Goal: Transaction & Acquisition: Purchase product/service

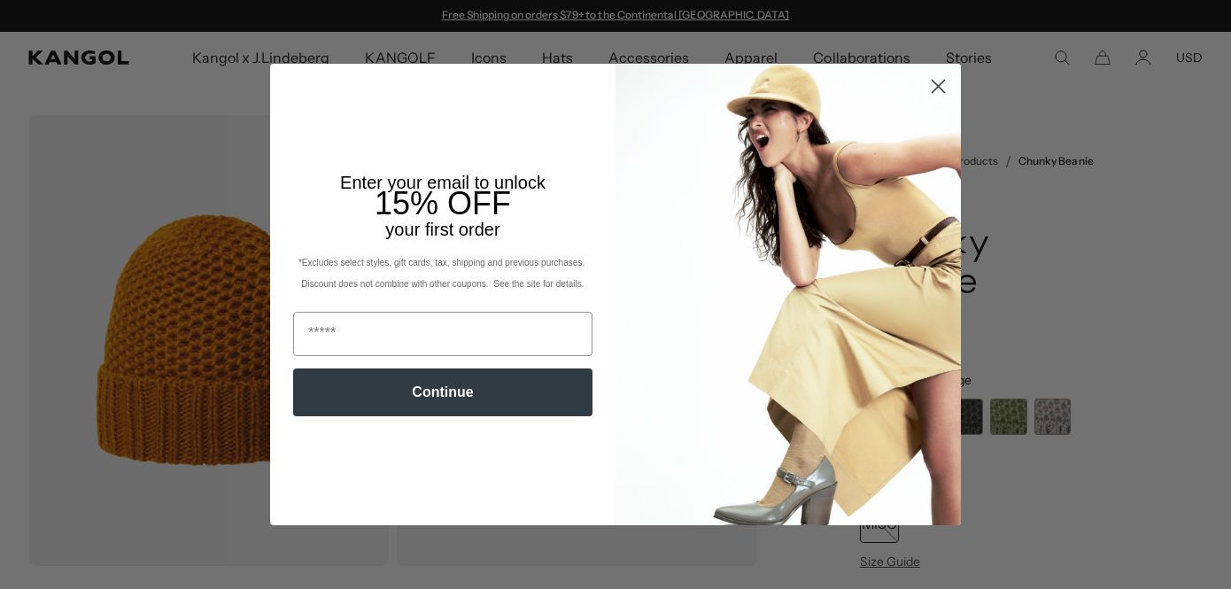
click at [942, 86] on circle "Close dialog" at bounding box center [938, 86] width 29 height 29
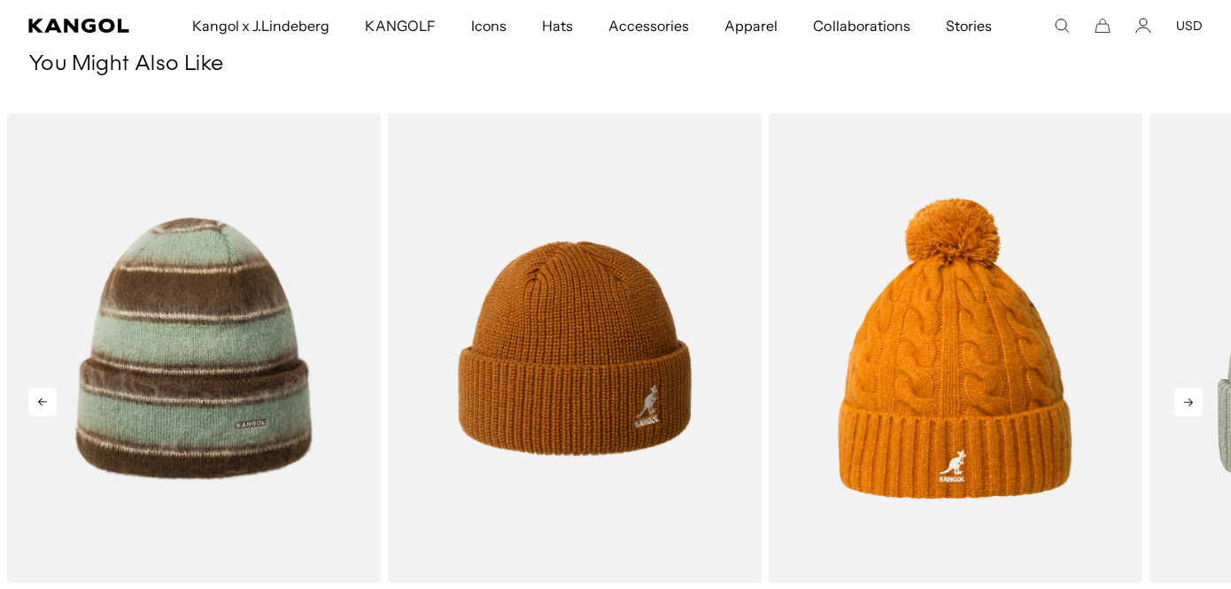
click at [1187, 399] on icon at bounding box center [1188, 403] width 9 height 8
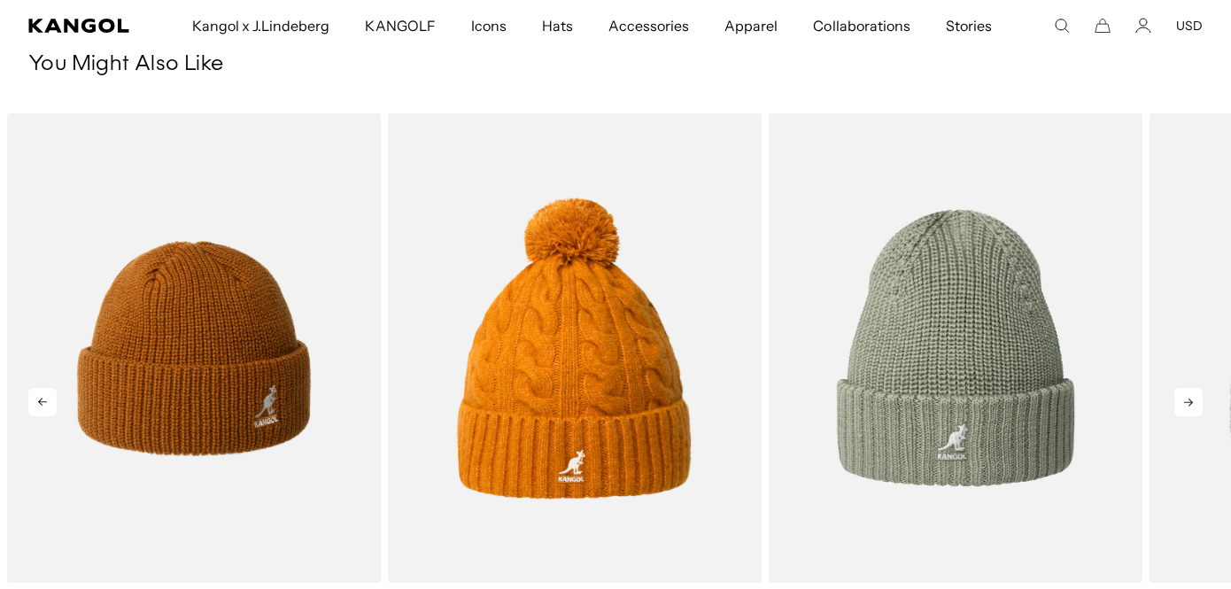
click at [1187, 399] on icon at bounding box center [1188, 403] width 9 height 8
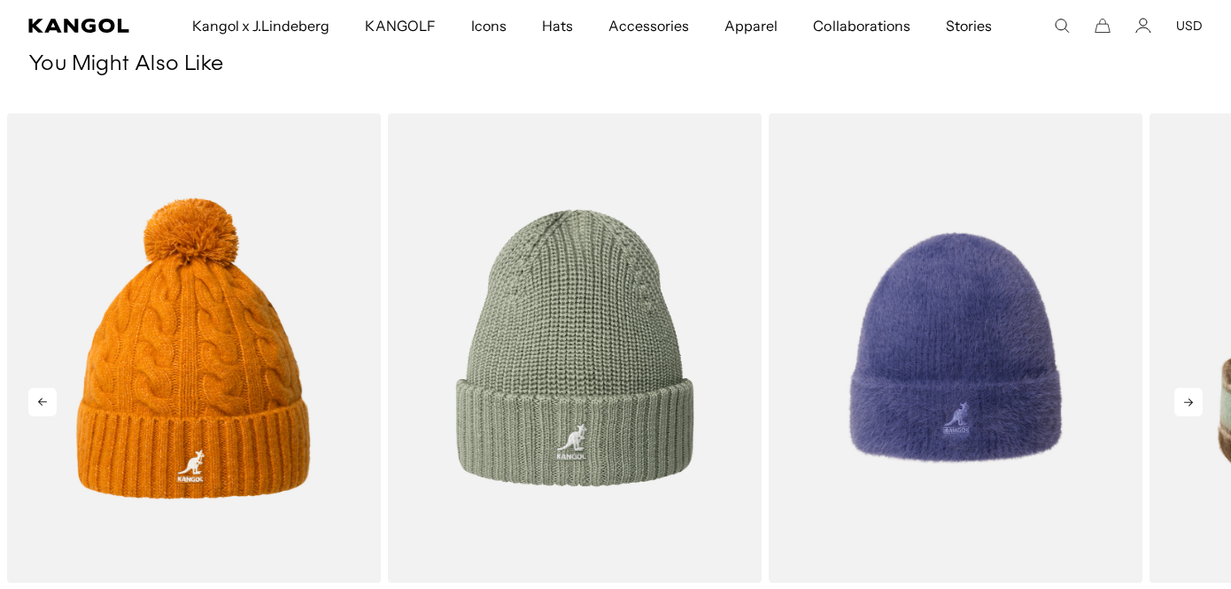
click at [1187, 399] on icon at bounding box center [1188, 403] width 9 height 8
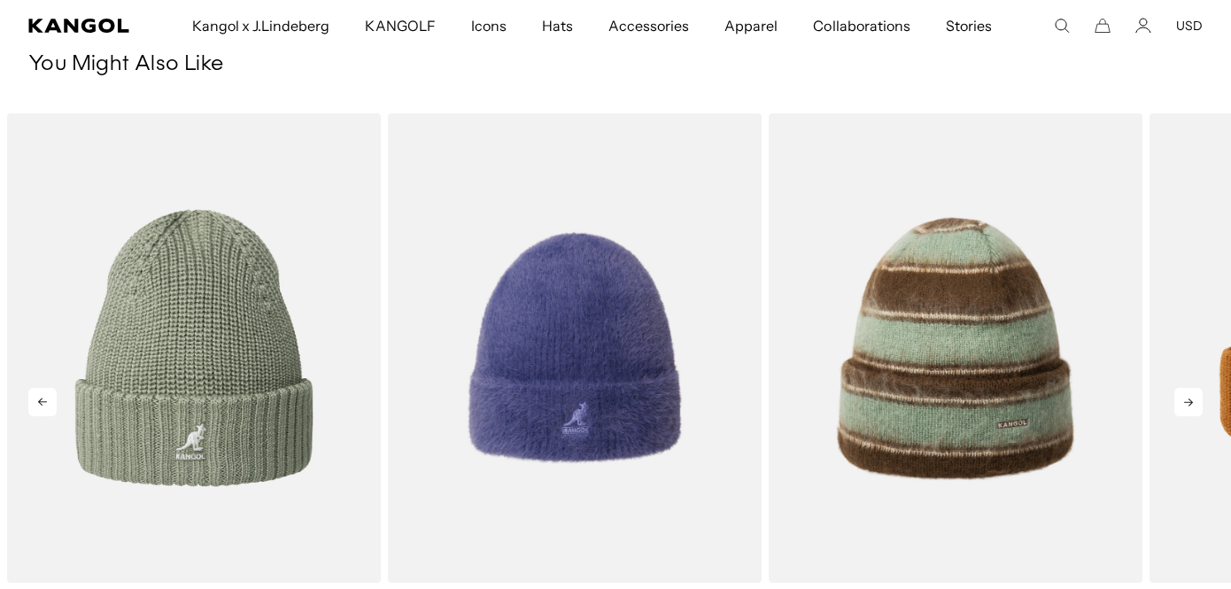
click at [1187, 399] on icon at bounding box center [1188, 403] width 9 height 8
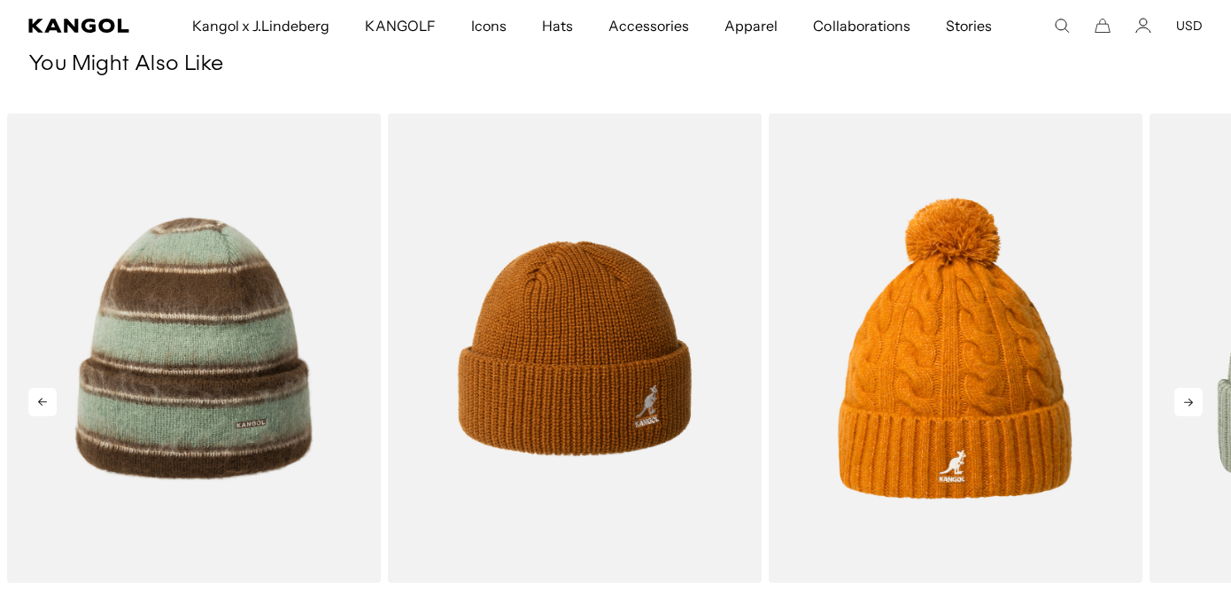
click at [1187, 399] on icon at bounding box center [1188, 403] width 9 height 8
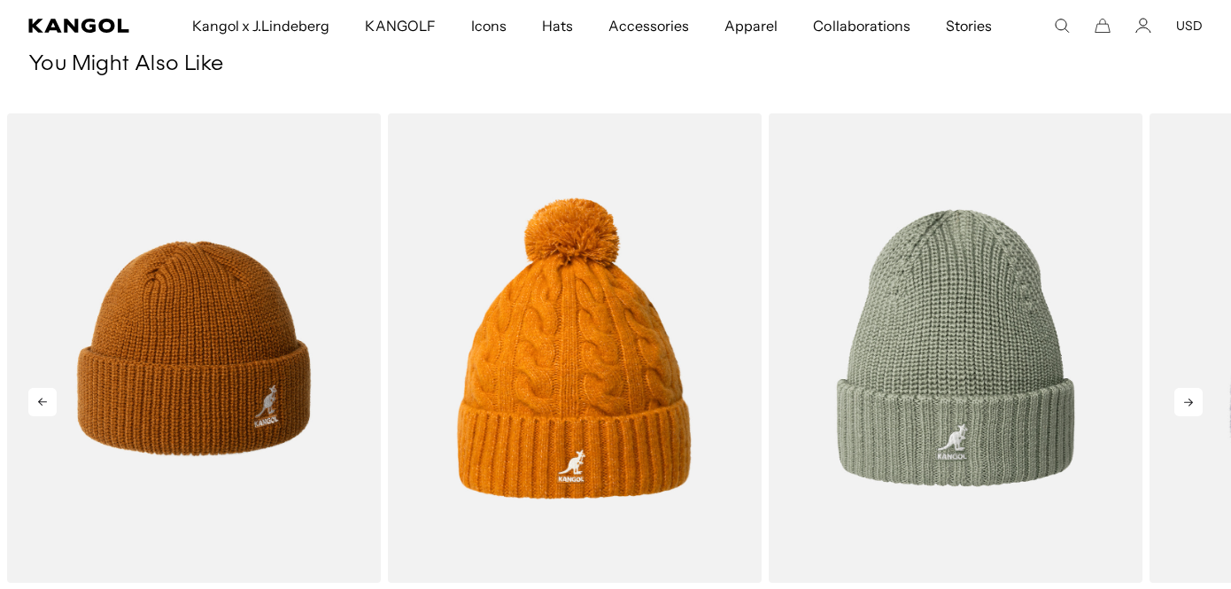
click at [1187, 399] on icon at bounding box center [1188, 403] width 9 height 8
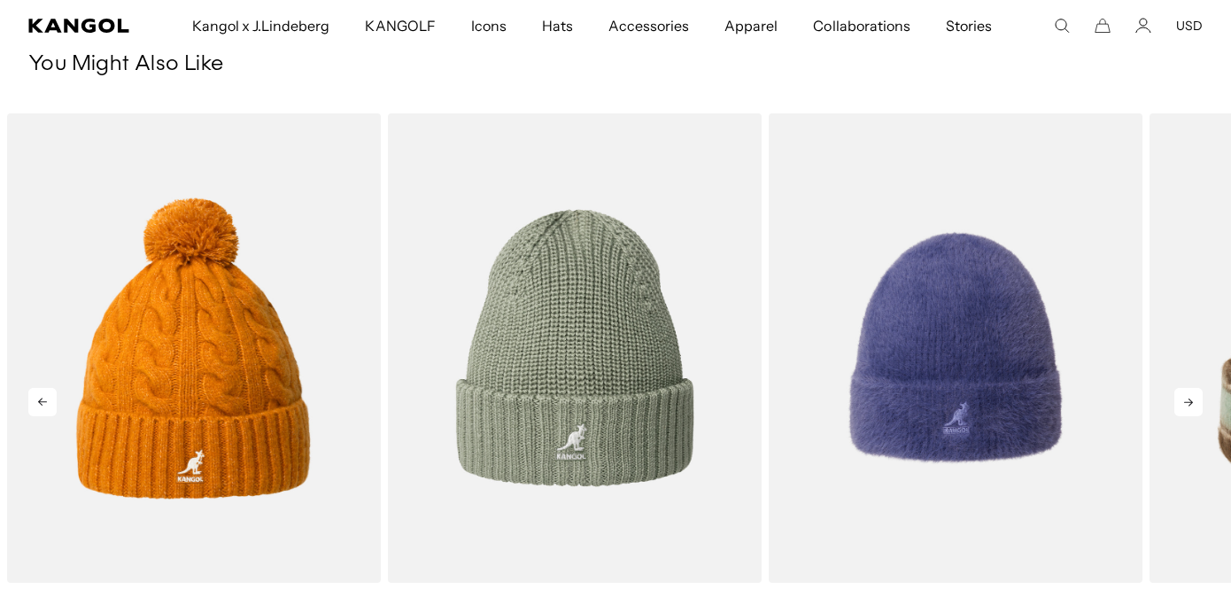
click at [1187, 399] on icon at bounding box center [1188, 403] width 9 height 8
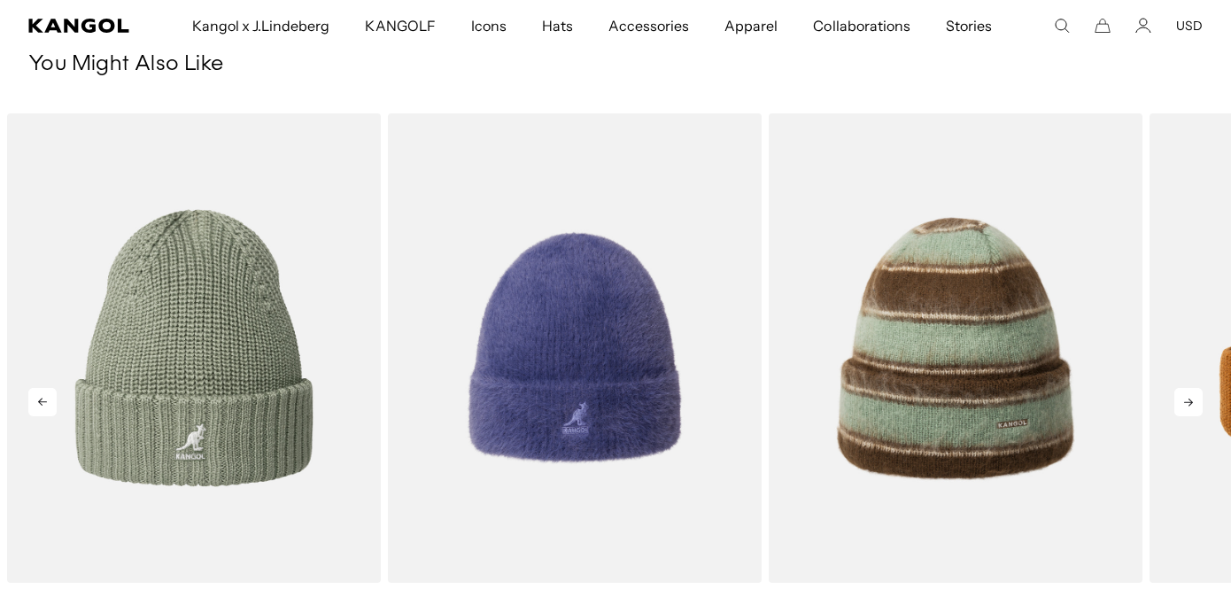
click at [1187, 399] on icon at bounding box center [1188, 403] width 9 height 8
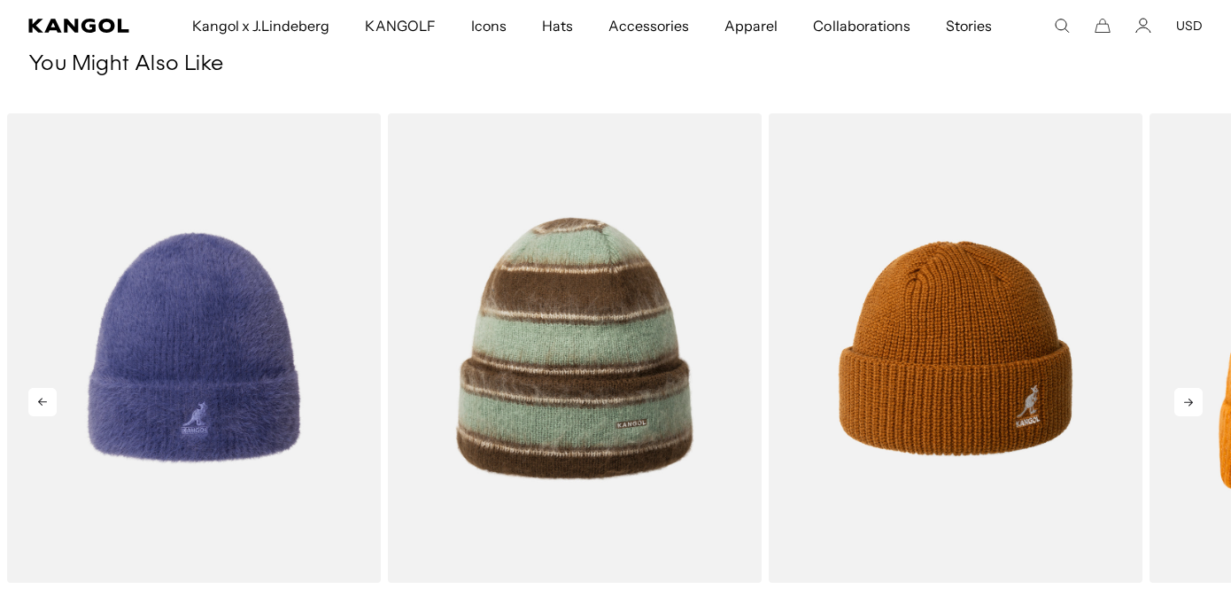
click at [1187, 399] on icon at bounding box center [1188, 403] width 9 height 8
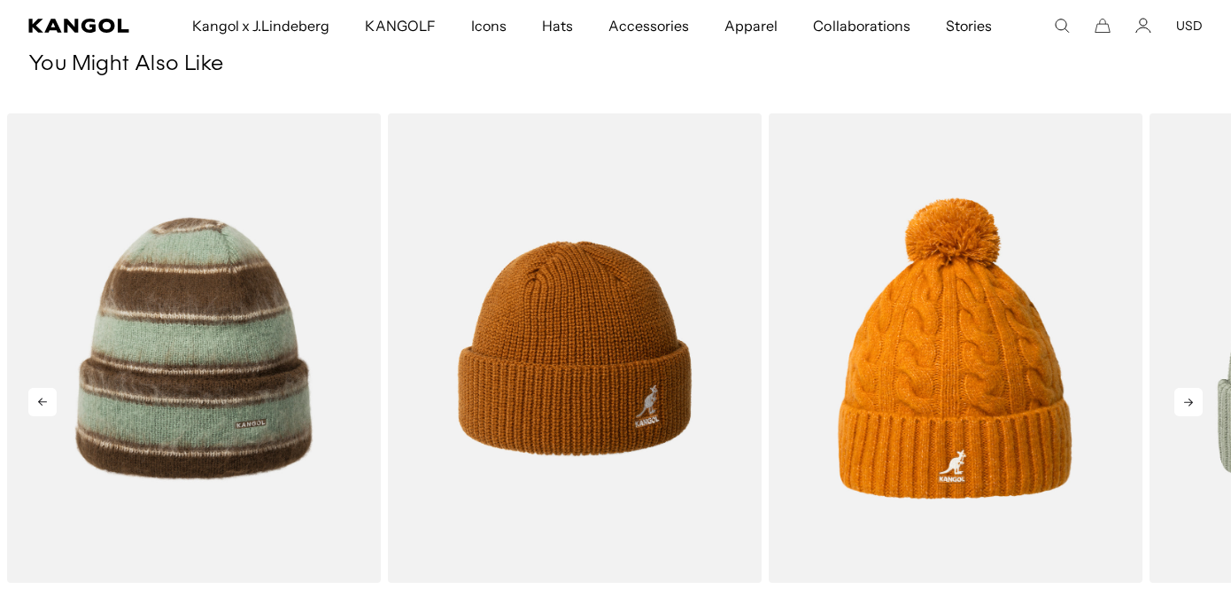
click at [1187, 399] on icon at bounding box center [1188, 403] width 9 height 8
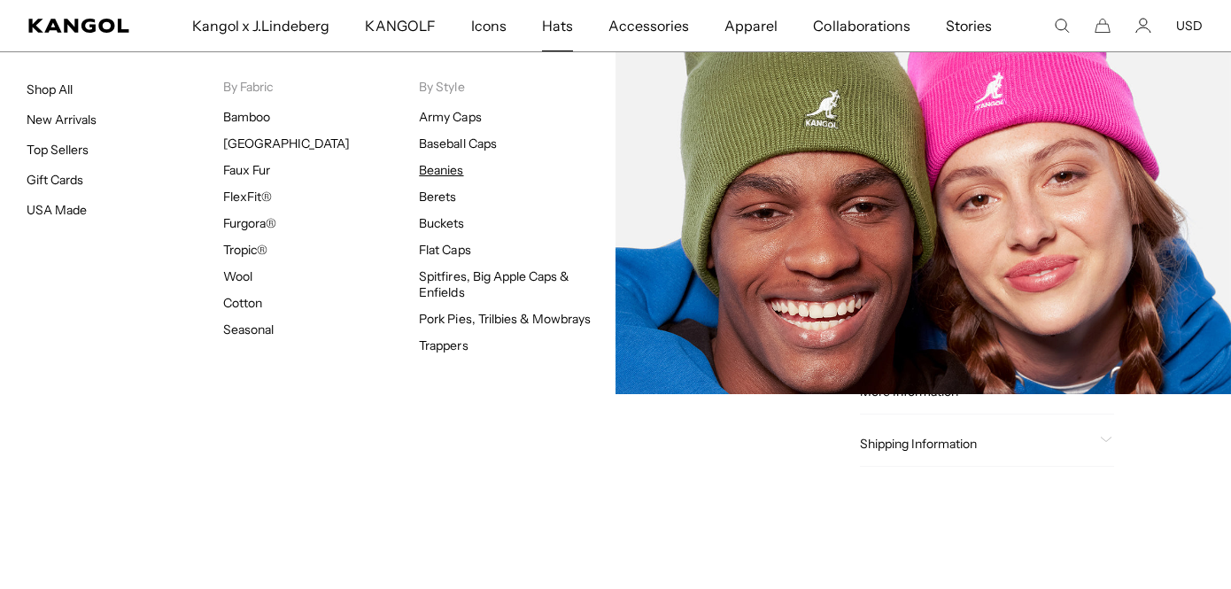
click at [454, 171] on link "Beanies" at bounding box center [441, 170] width 44 height 16
